Goal: Find specific fact: Find specific fact

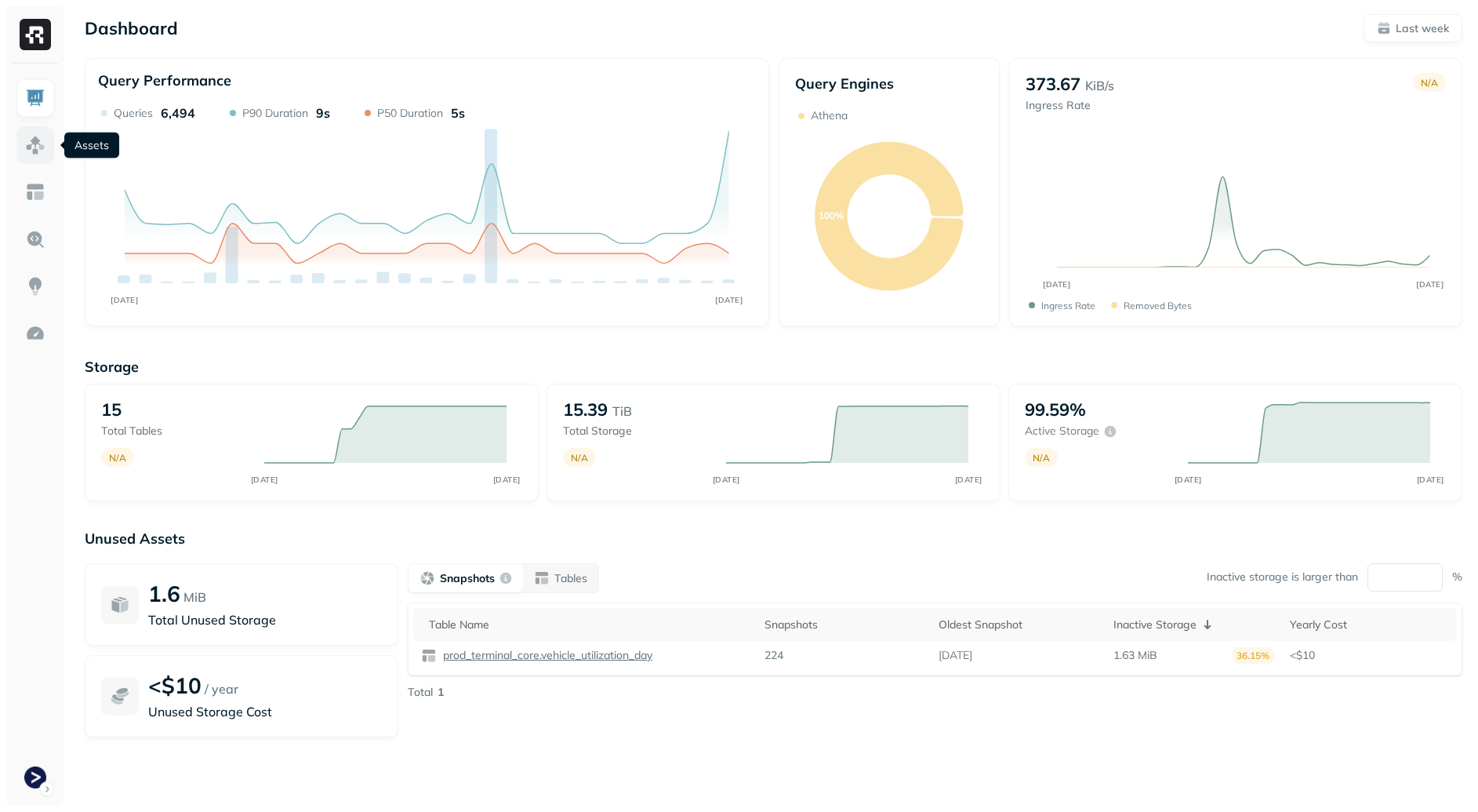
click at [26, 143] on img at bounding box center [35, 145] width 21 height 21
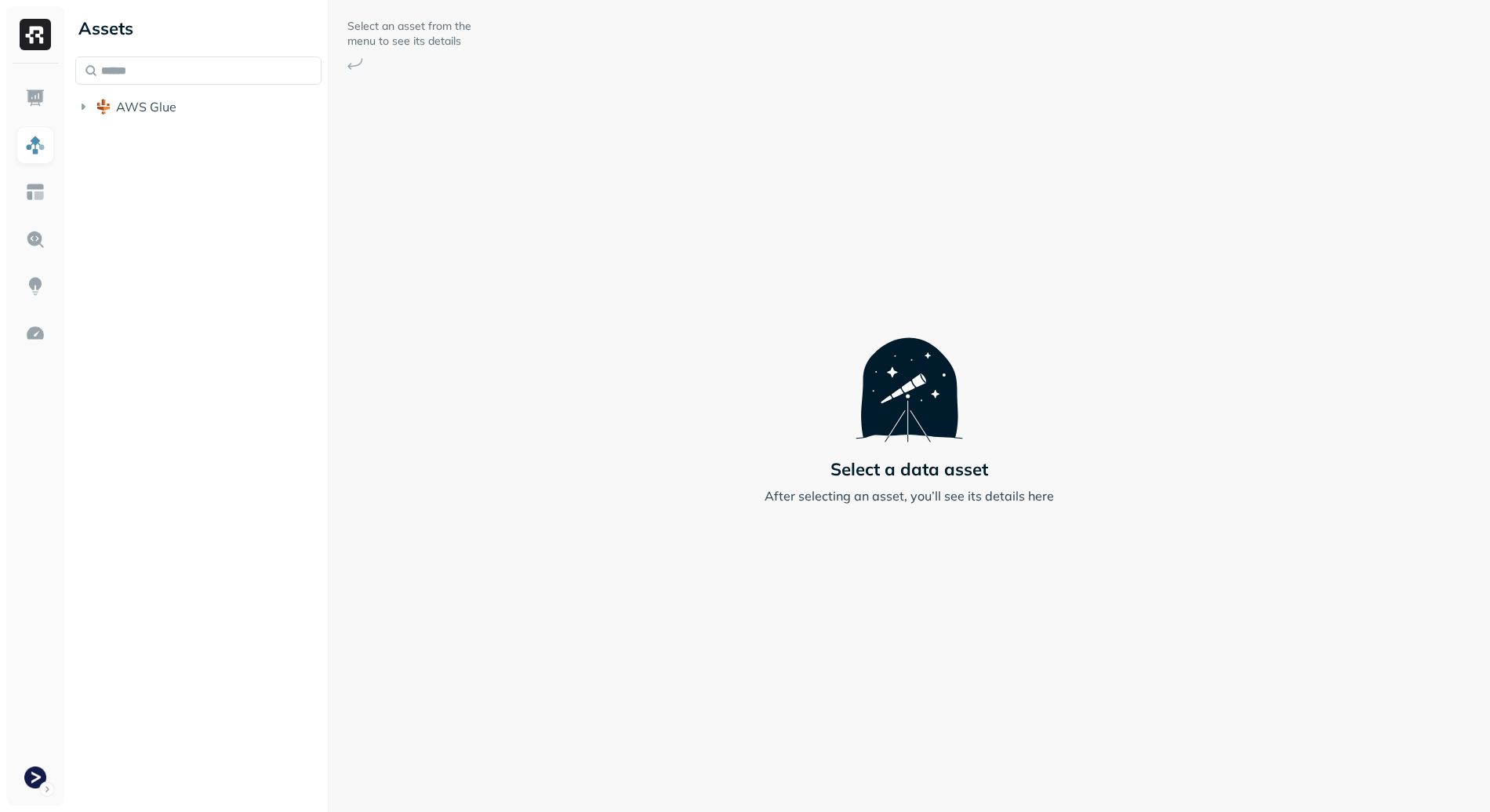
click at [123, 120] on li "AWS Glue" at bounding box center [198, 108] width 247 height 29
click at [129, 109] on span "AWS Glue" at bounding box center [146, 107] width 60 height 16
click at [167, 135] on span "prod_terminal_core" at bounding box center [188, 136] width 113 height 16
click at [220, 171] on button "Tables ( 13 )" at bounding box center [214, 166] width 216 height 25
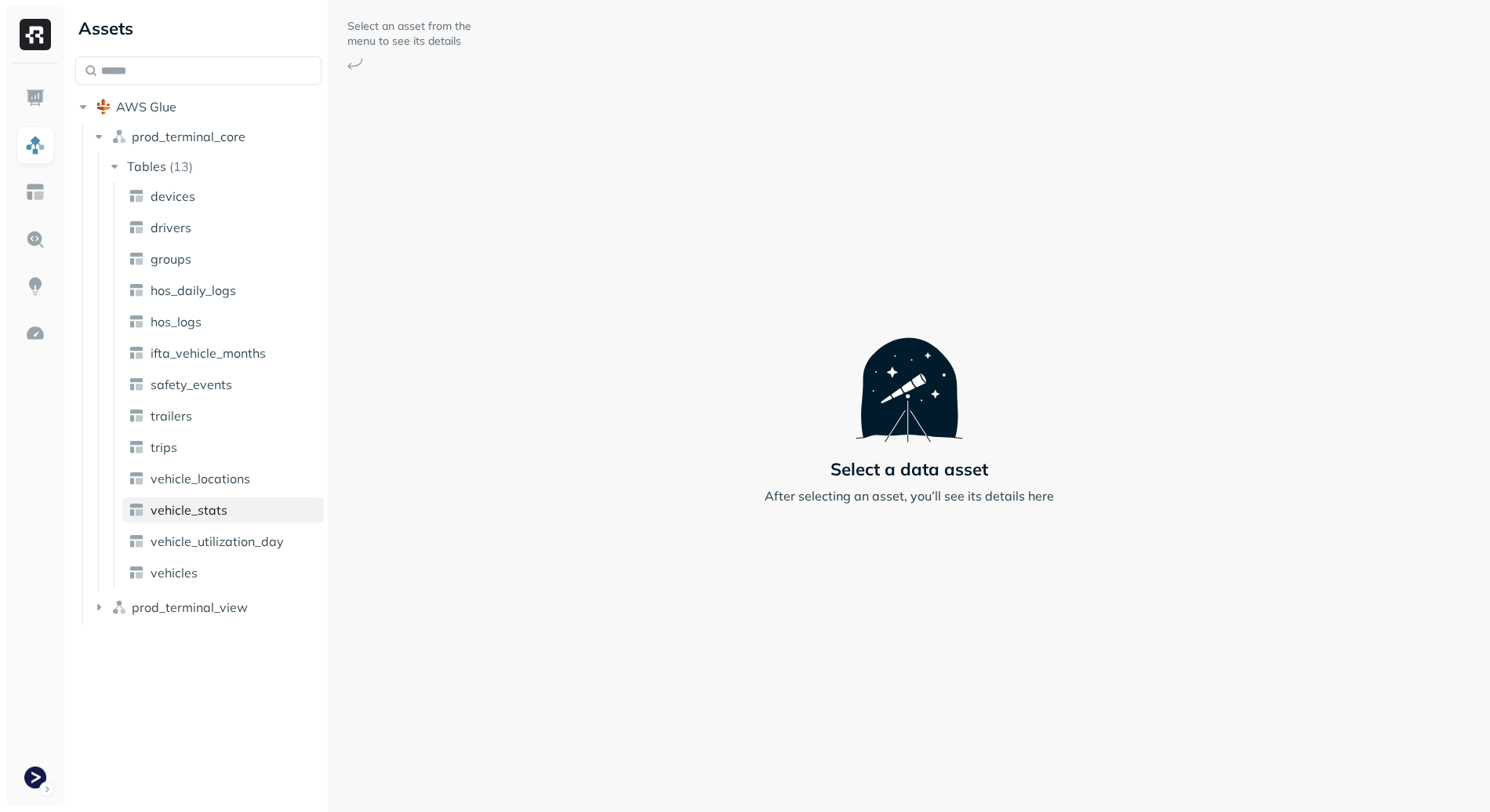
click at [197, 512] on span "vehicle_stats" at bounding box center [189, 510] width 77 height 16
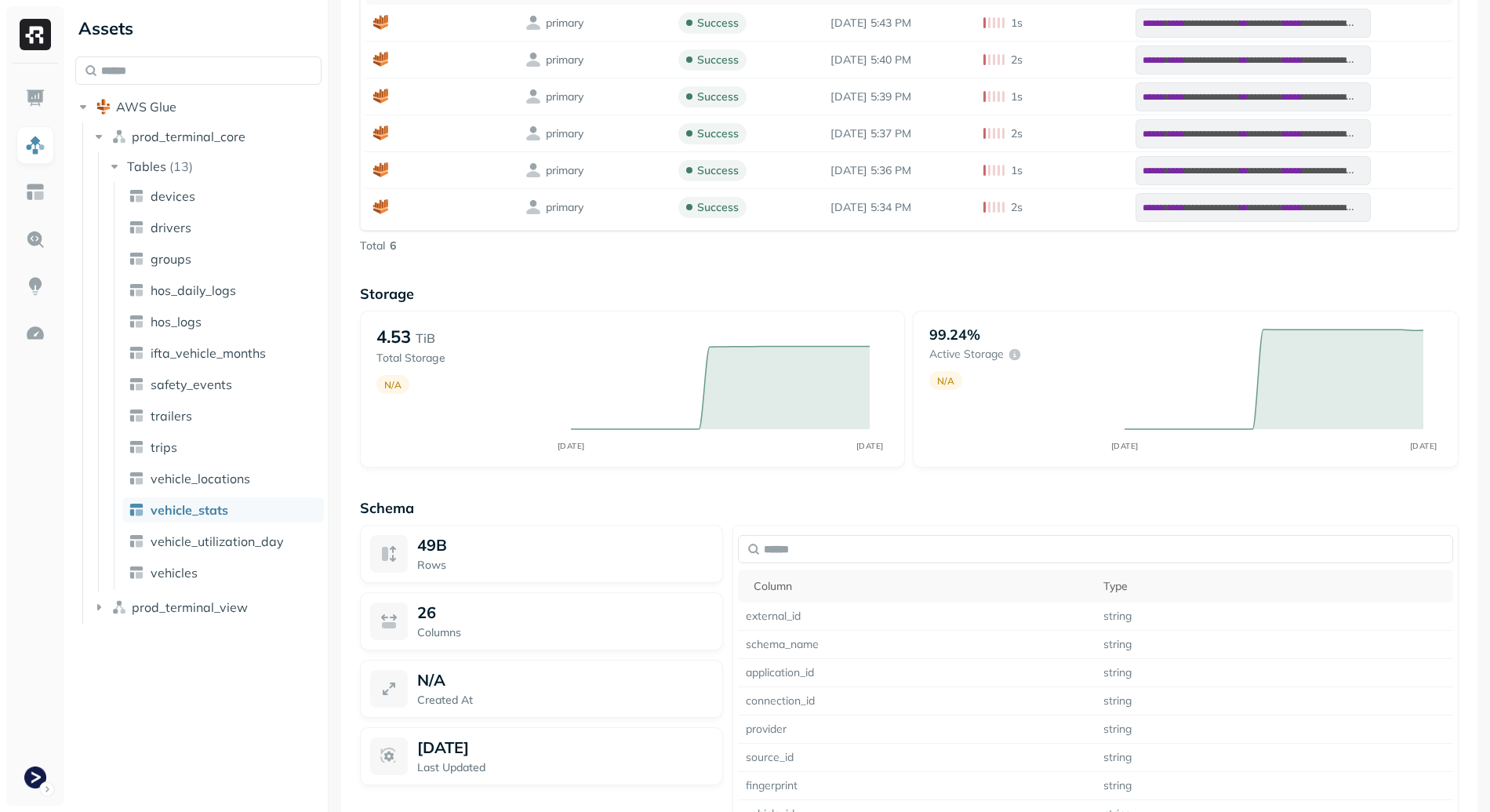
scroll to position [1122, 0]
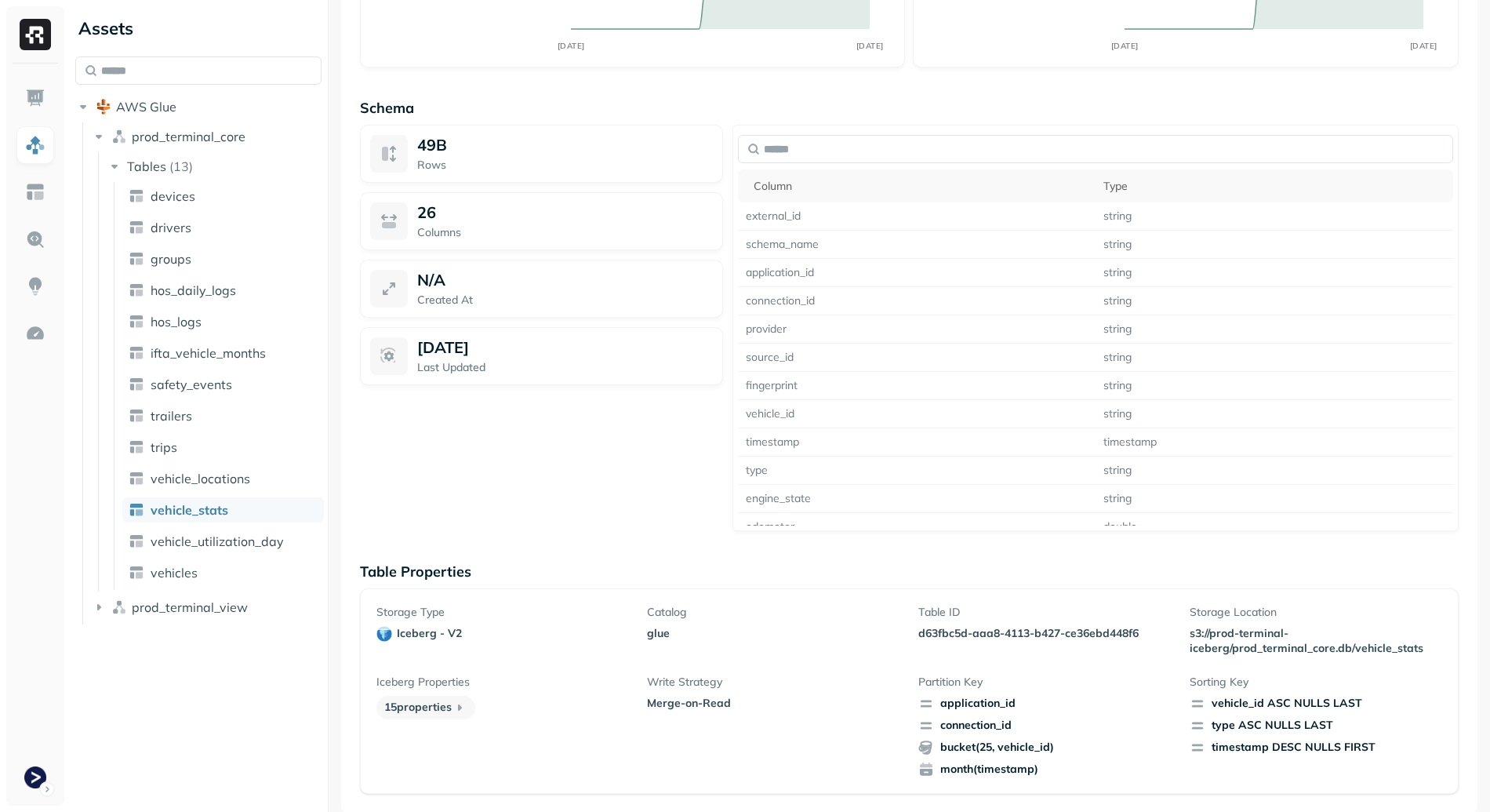
click at [986, 628] on p "d63fbc5d-aaa8-4113-b427-ce36ebd448f6" at bounding box center [1045, 632] width 253 height 15
click at [986, 627] on p "d63fbc5d-aaa8-4113-b427-ce36ebd448f6" at bounding box center [1045, 632] width 253 height 15
click at [985, 627] on p "d63fbc5d-aaa8-4113-b427-ce36ebd448f6" at bounding box center [1045, 632] width 253 height 15
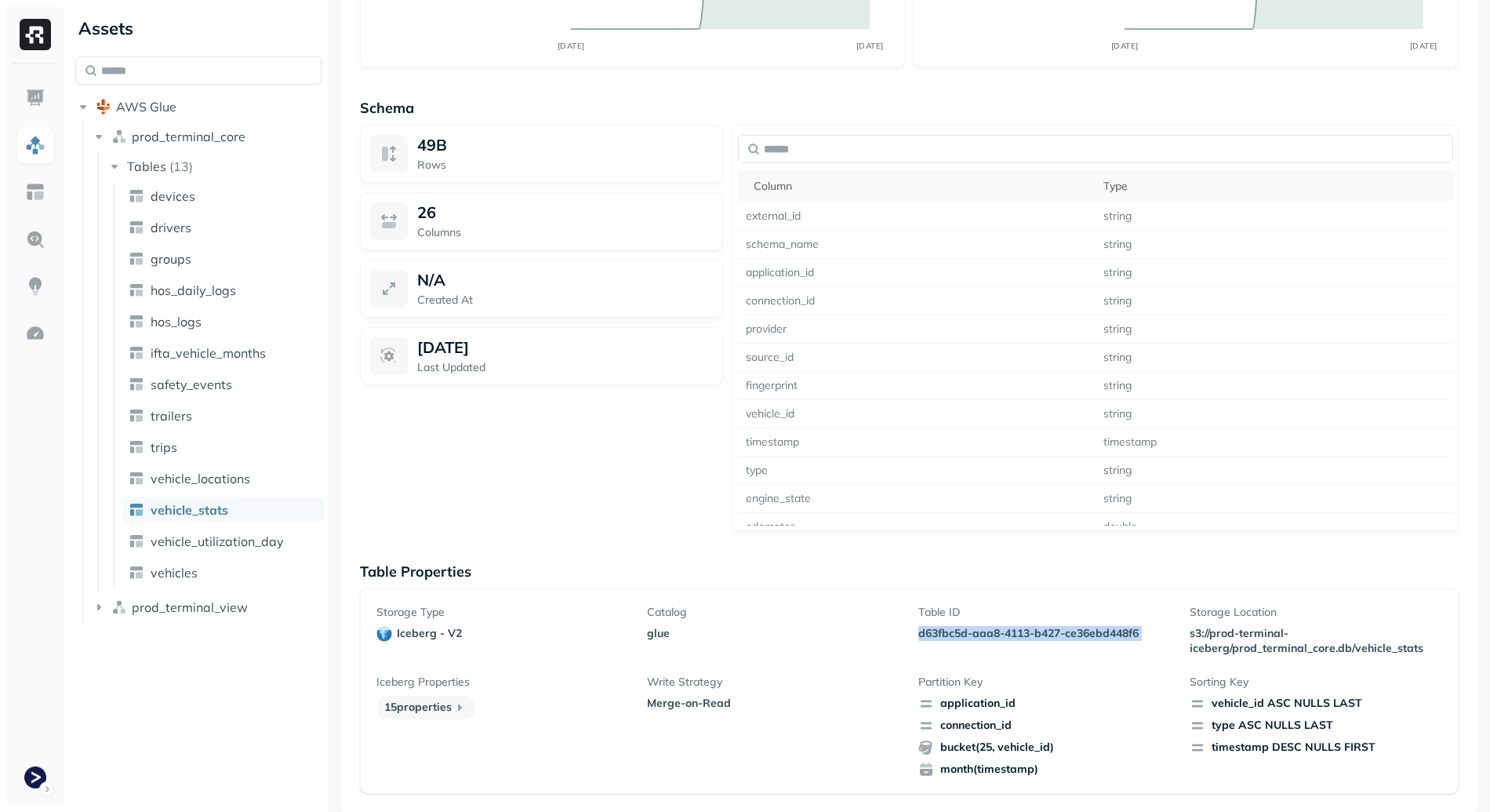
click at [985, 627] on p "d63fbc5d-aaa8-4113-b427-ce36ebd448f6" at bounding box center [1045, 632] width 253 height 15
copy p "d63fbc5d-aaa8-4113-b427-ce36ebd448f6"
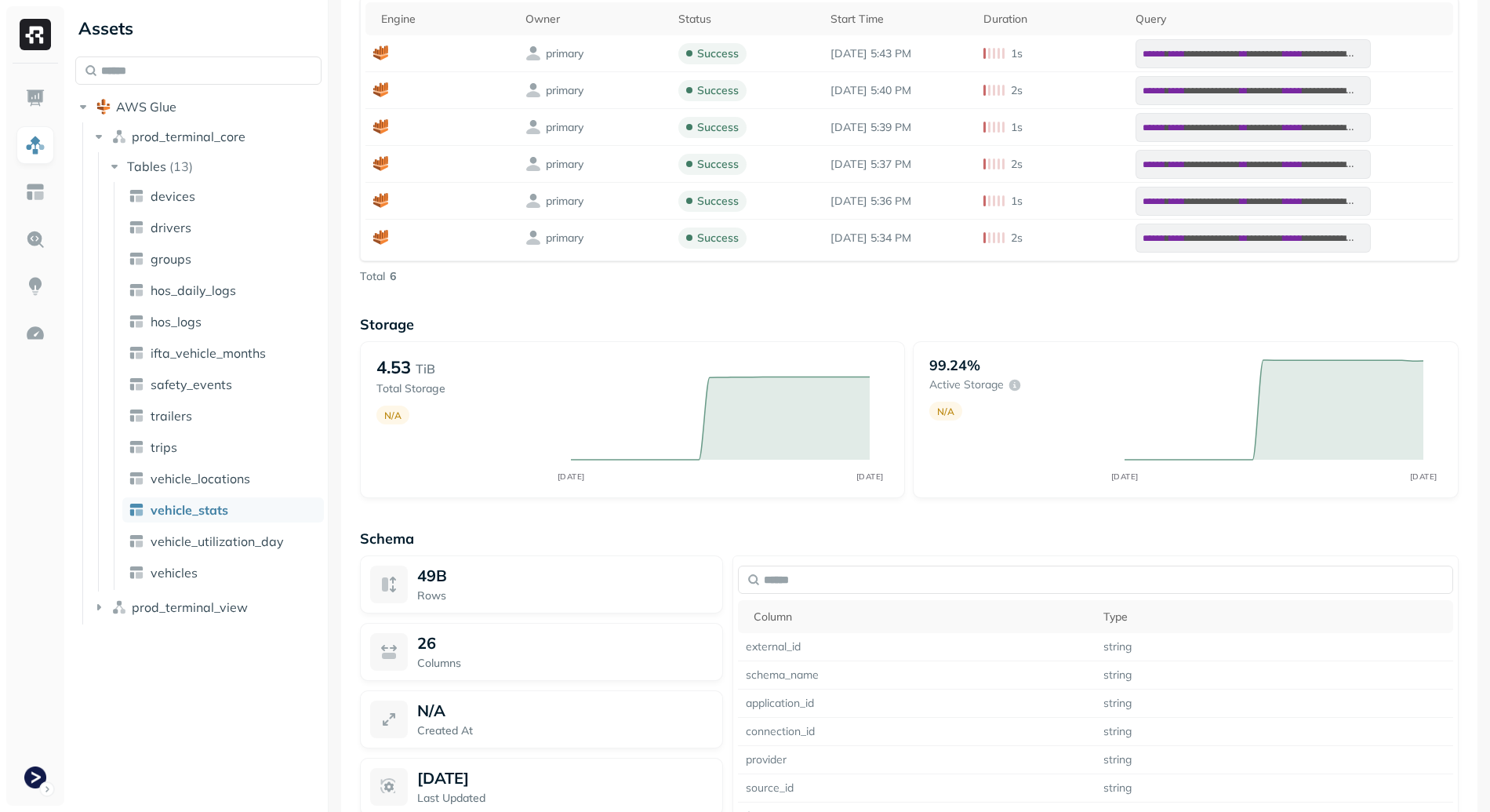
scroll to position [0, 0]
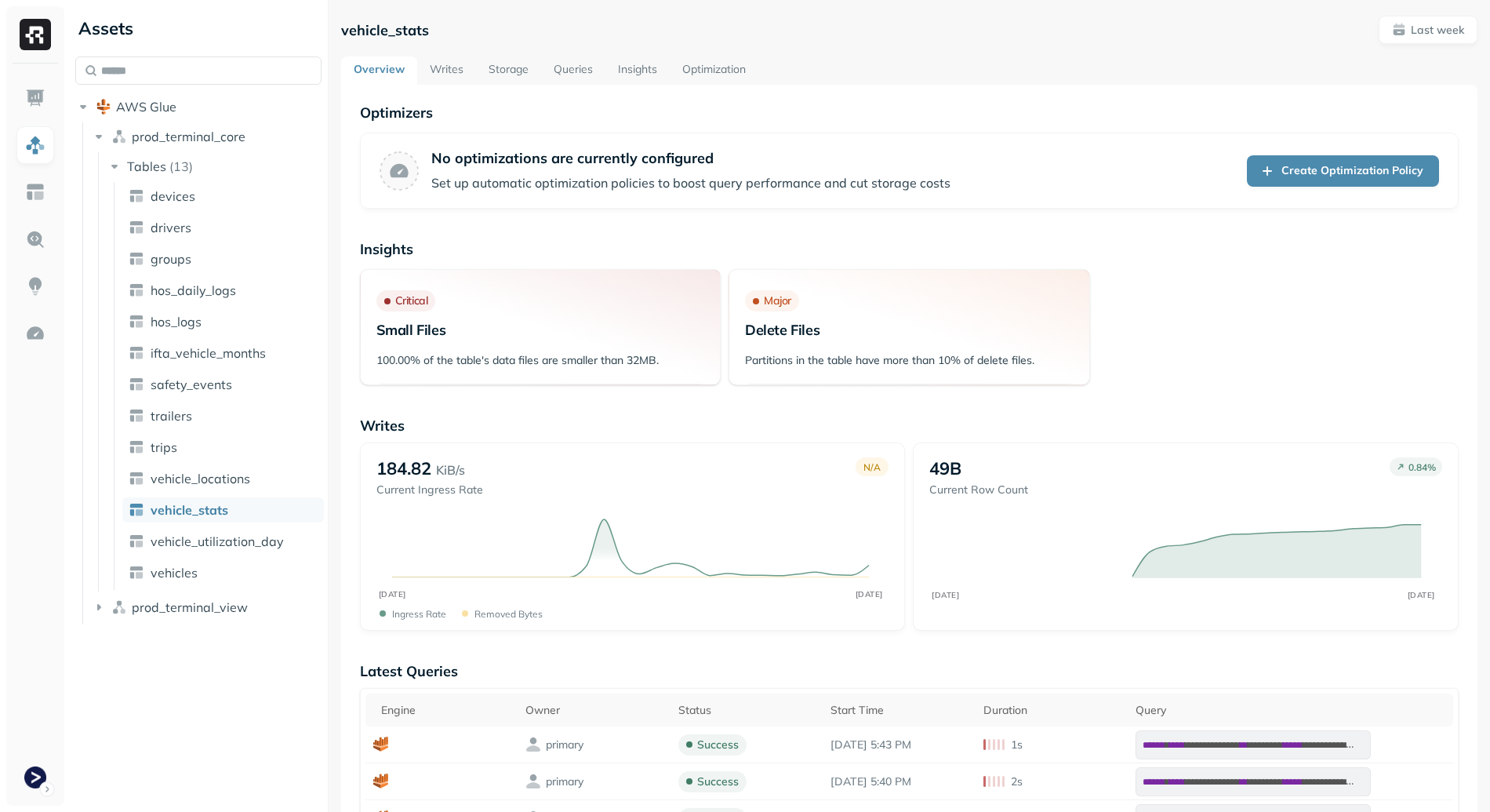
click at [484, 67] on link "Storage" at bounding box center [508, 70] width 65 height 29
click at [499, 72] on link "Storage" at bounding box center [508, 70] width 65 height 29
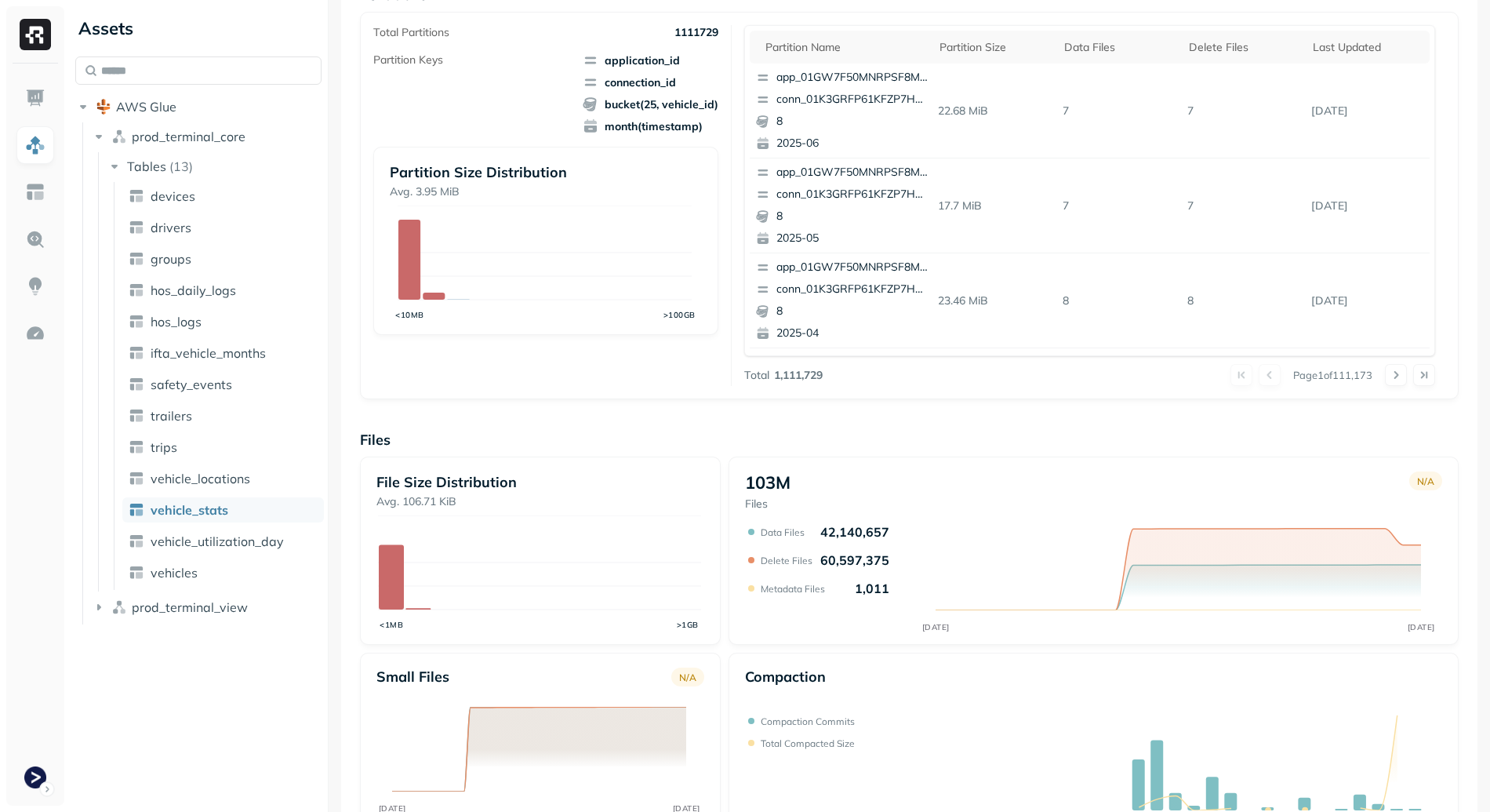
scroll to position [17, 0]
